Goal: Entertainment & Leisure: Browse casually

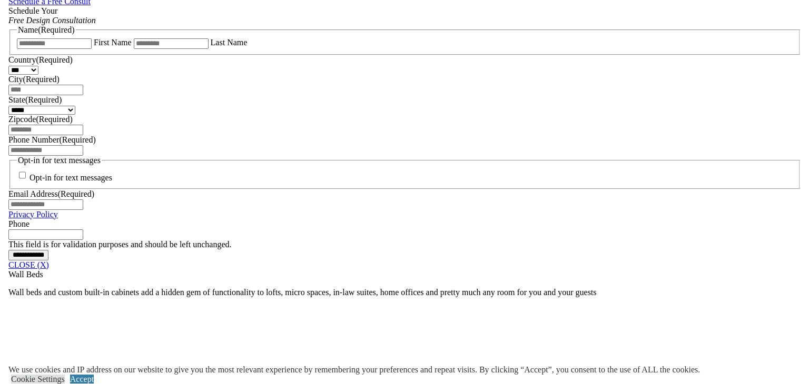
scroll to position [843, 0]
